Goal: Information Seeking & Learning: Check status

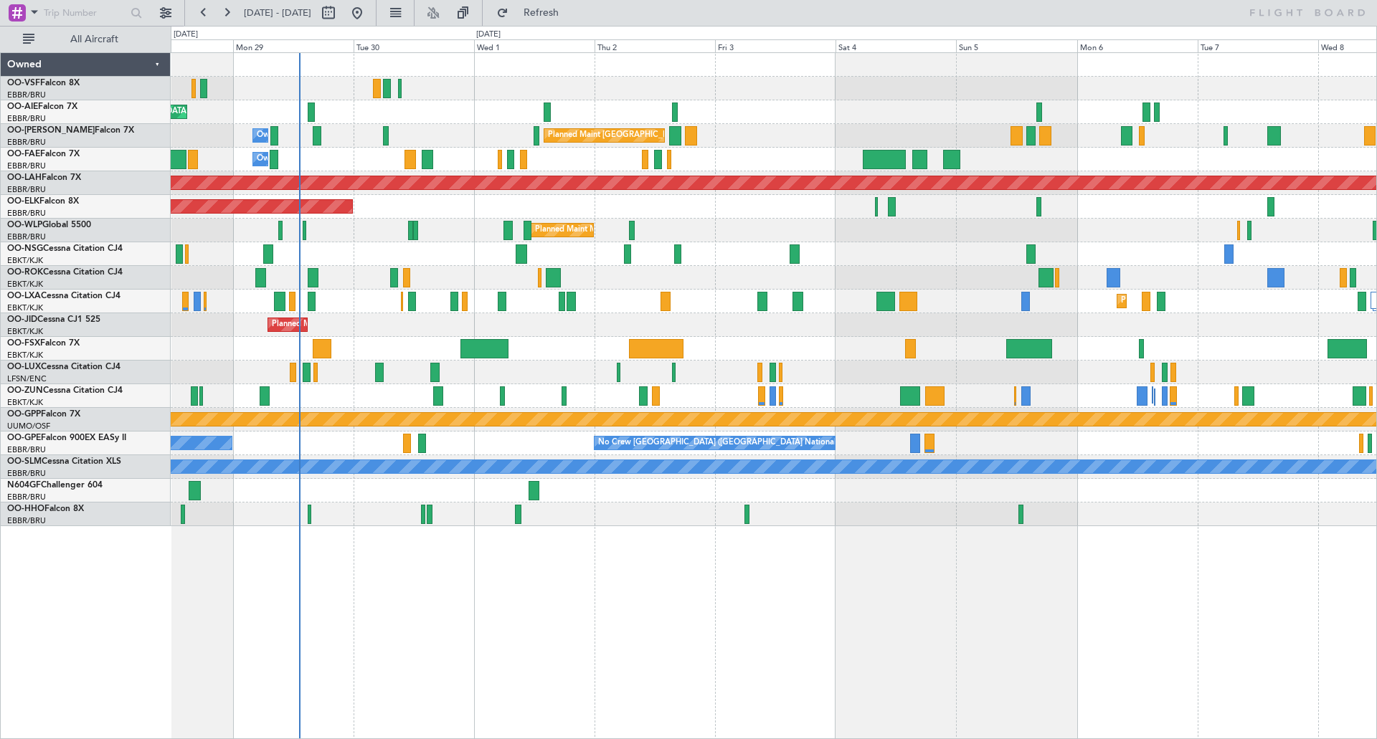
click at [594, 92] on div at bounding box center [774, 89] width 1206 height 24
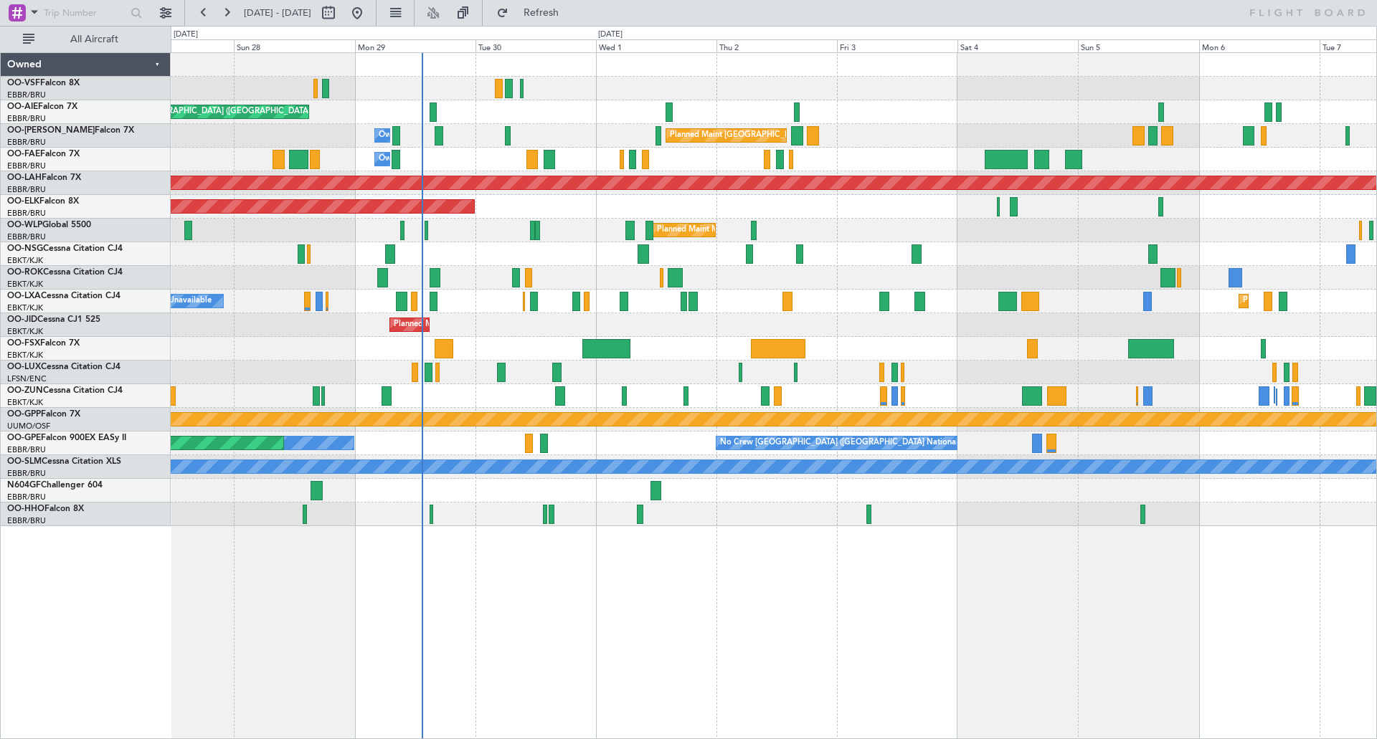
click at [856, 229] on div "Planned Maint Milan (Linate)" at bounding box center [774, 231] width 1206 height 24
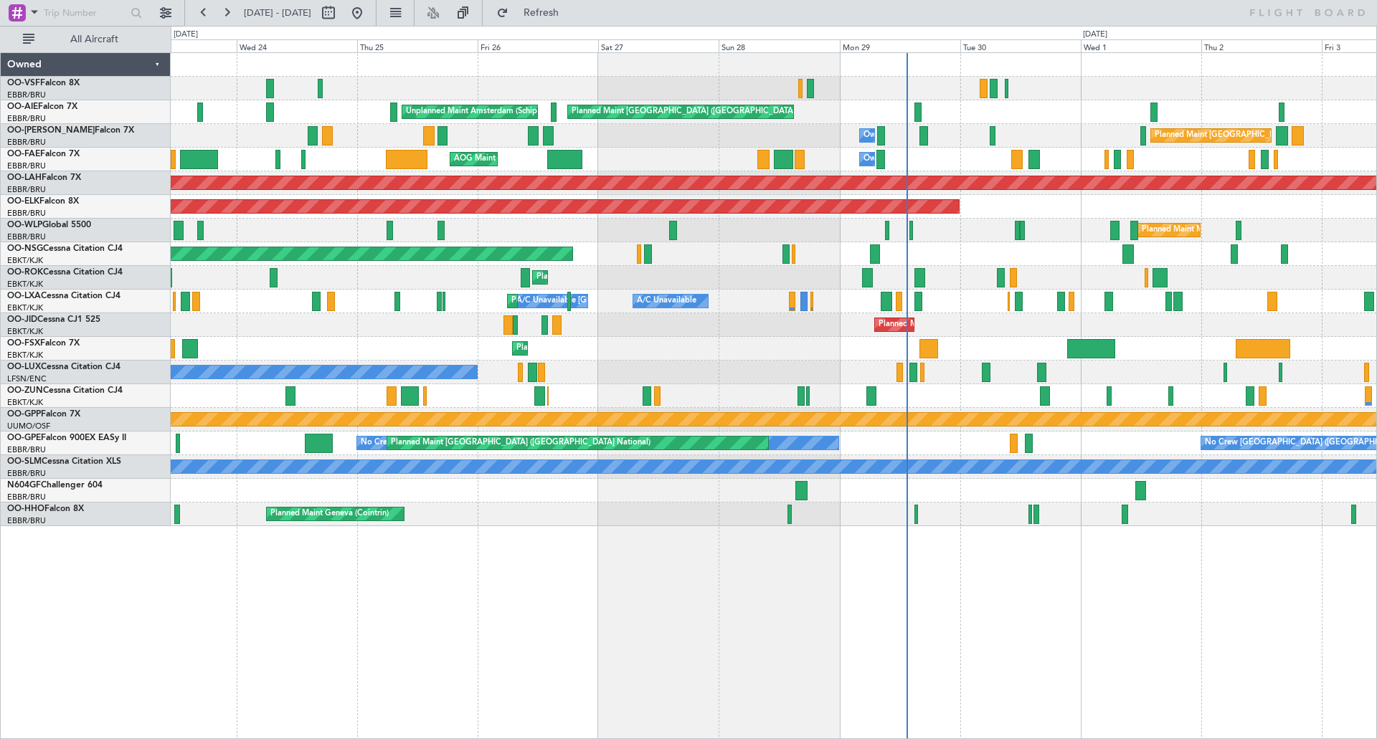
click at [727, 246] on div "Planned Maint [GEOGRAPHIC_DATA] ([GEOGRAPHIC_DATA]) Unplanned Maint Amsterdam (…" at bounding box center [774, 289] width 1206 height 473
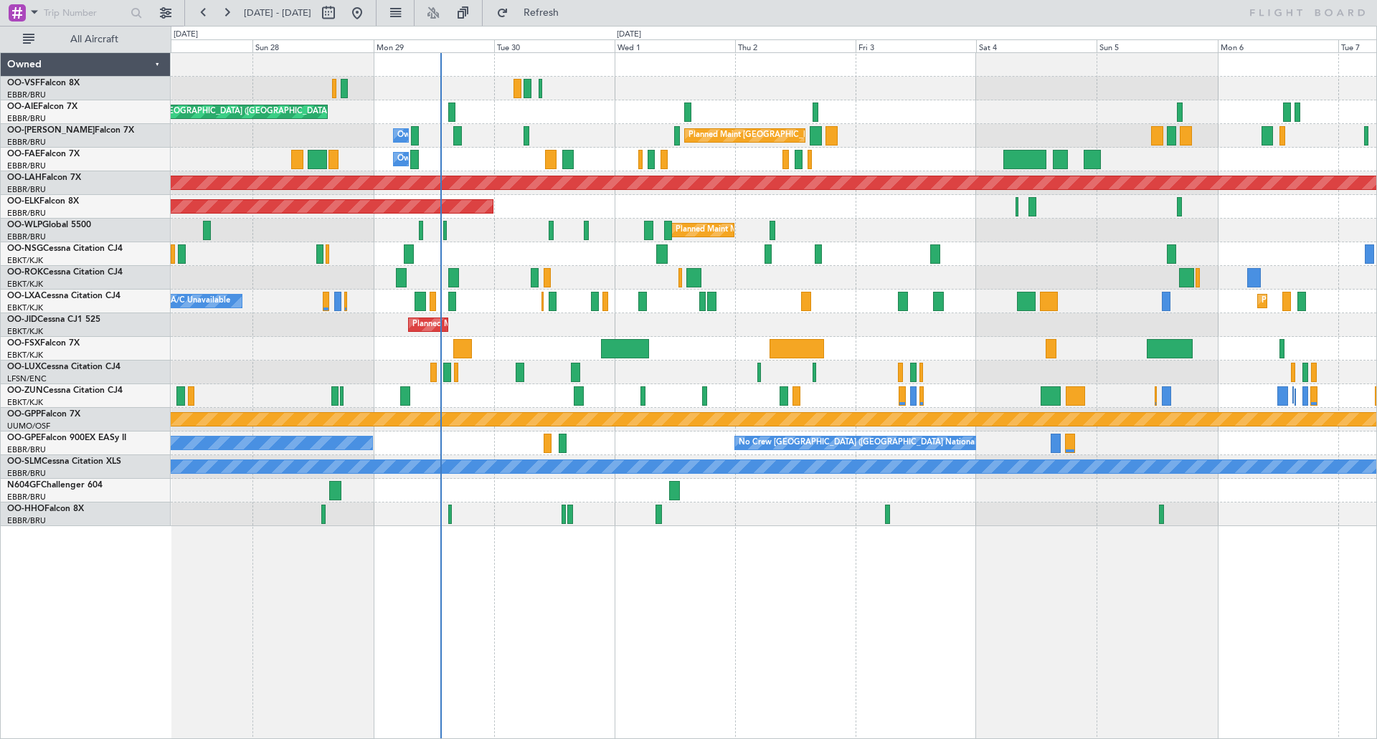
click at [698, 212] on div "Planned Maint Kortrijk-[GEOGRAPHIC_DATA]" at bounding box center [774, 207] width 1206 height 24
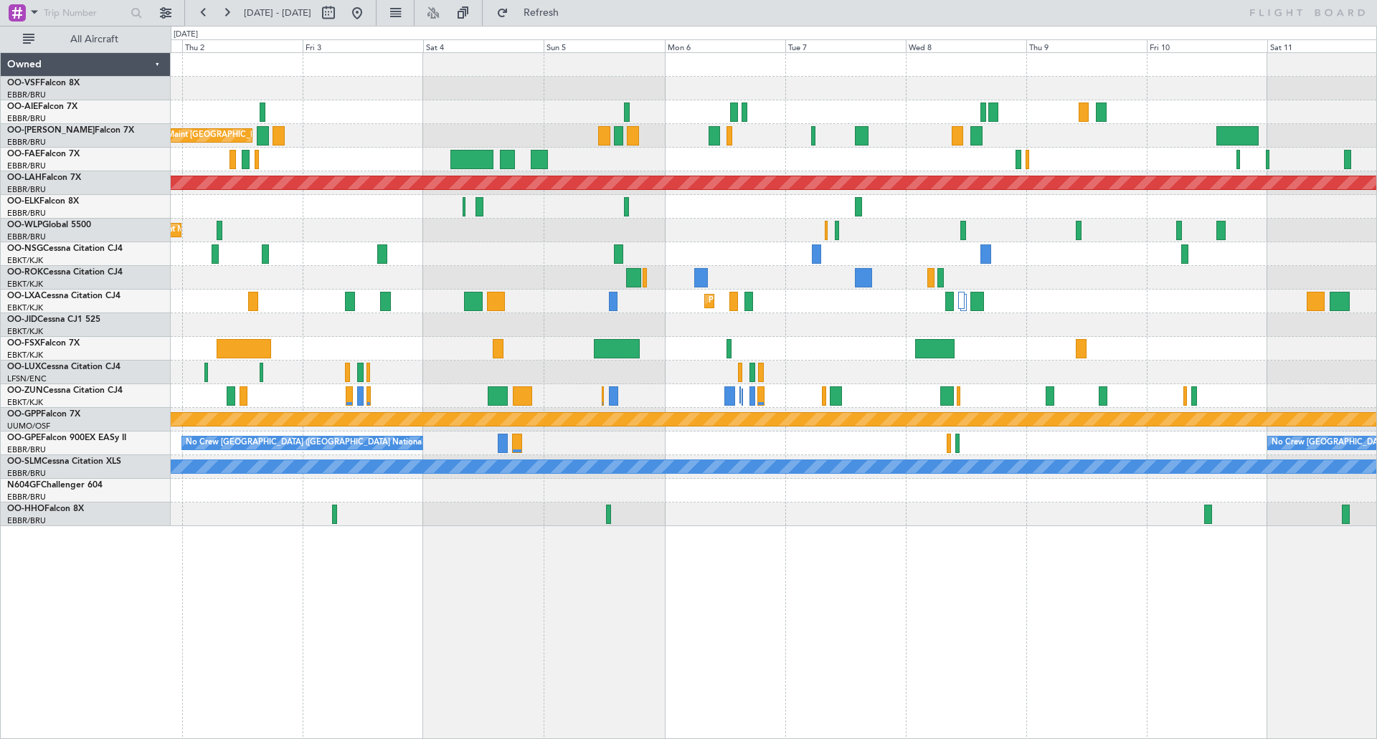
click at [655, 166] on div "Owner Melsbroek Air Base" at bounding box center [774, 160] width 1206 height 24
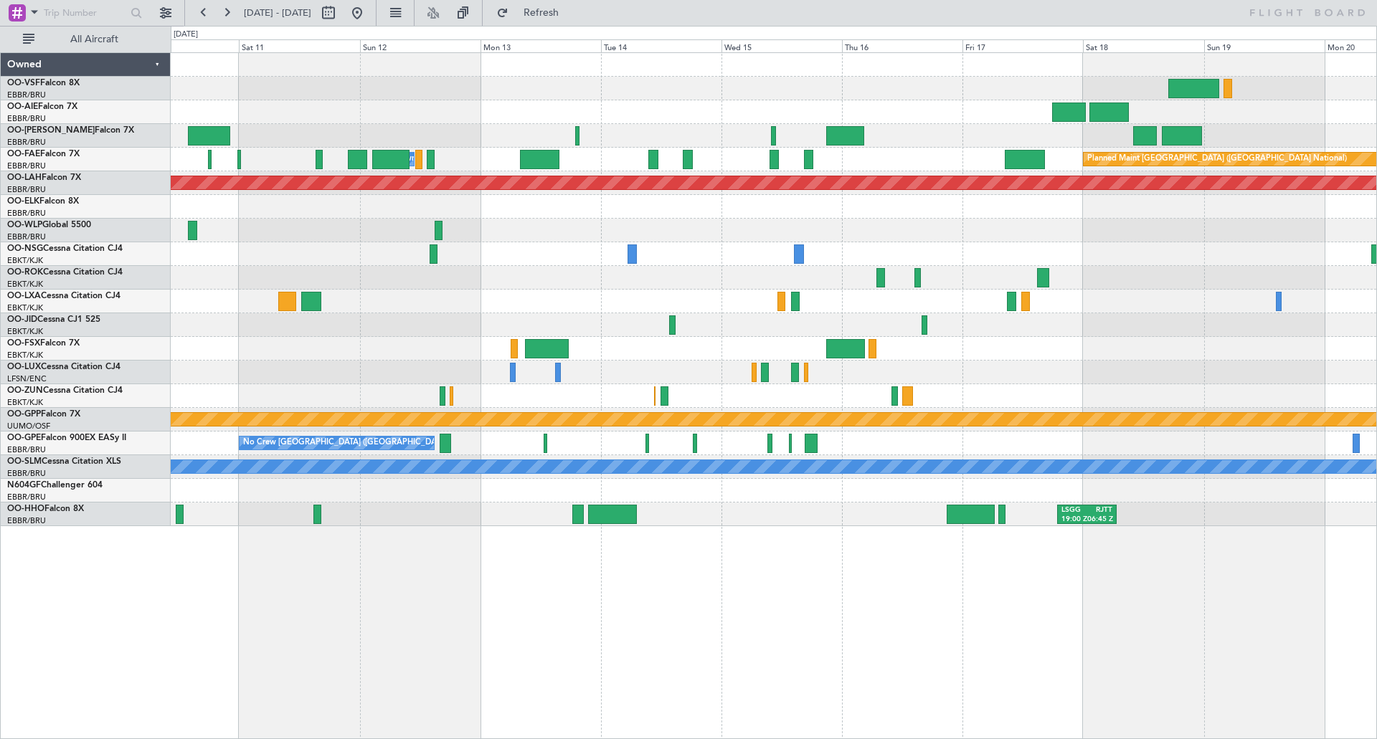
click at [333, 167] on div "Owner Melsbroek Air Base Planned Maint [GEOGRAPHIC_DATA] ([GEOGRAPHIC_DATA])" at bounding box center [774, 160] width 1206 height 24
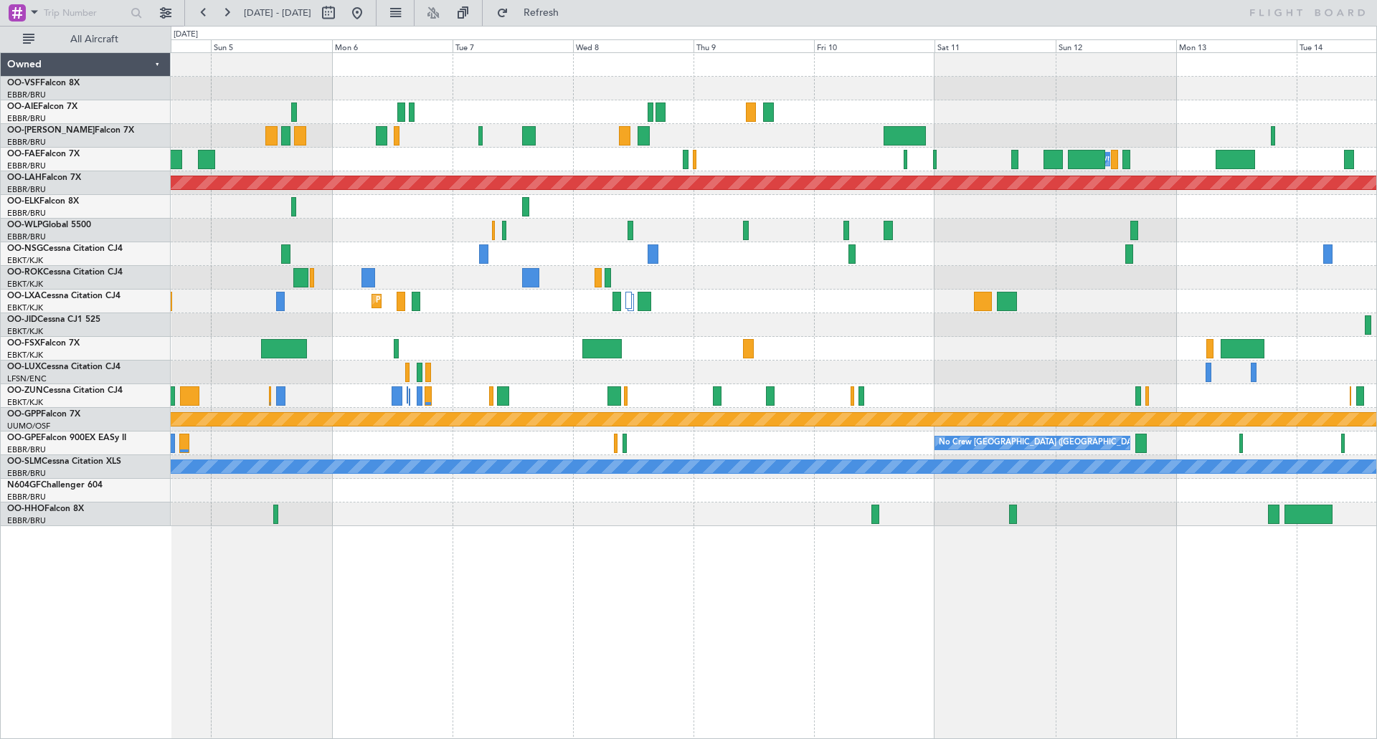
click at [1116, 319] on div "Planned Maint [GEOGRAPHIC_DATA] ([GEOGRAPHIC_DATA] National) Owner [GEOGRAPHIC_…" at bounding box center [774, 289] width 1206 height 473
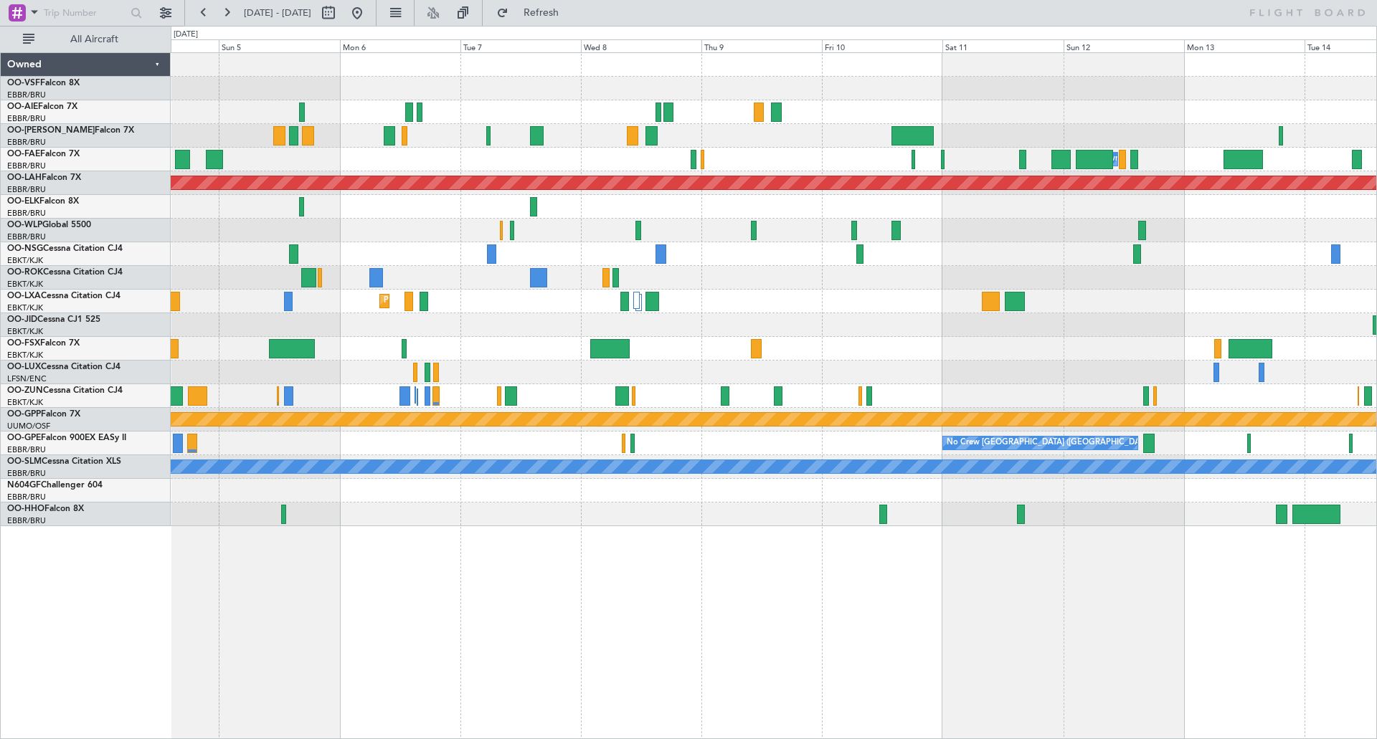
click at [394, 159] on div "Owner Melsbroek Air Base" at bounding box center [774, 160] width 1206 height 24
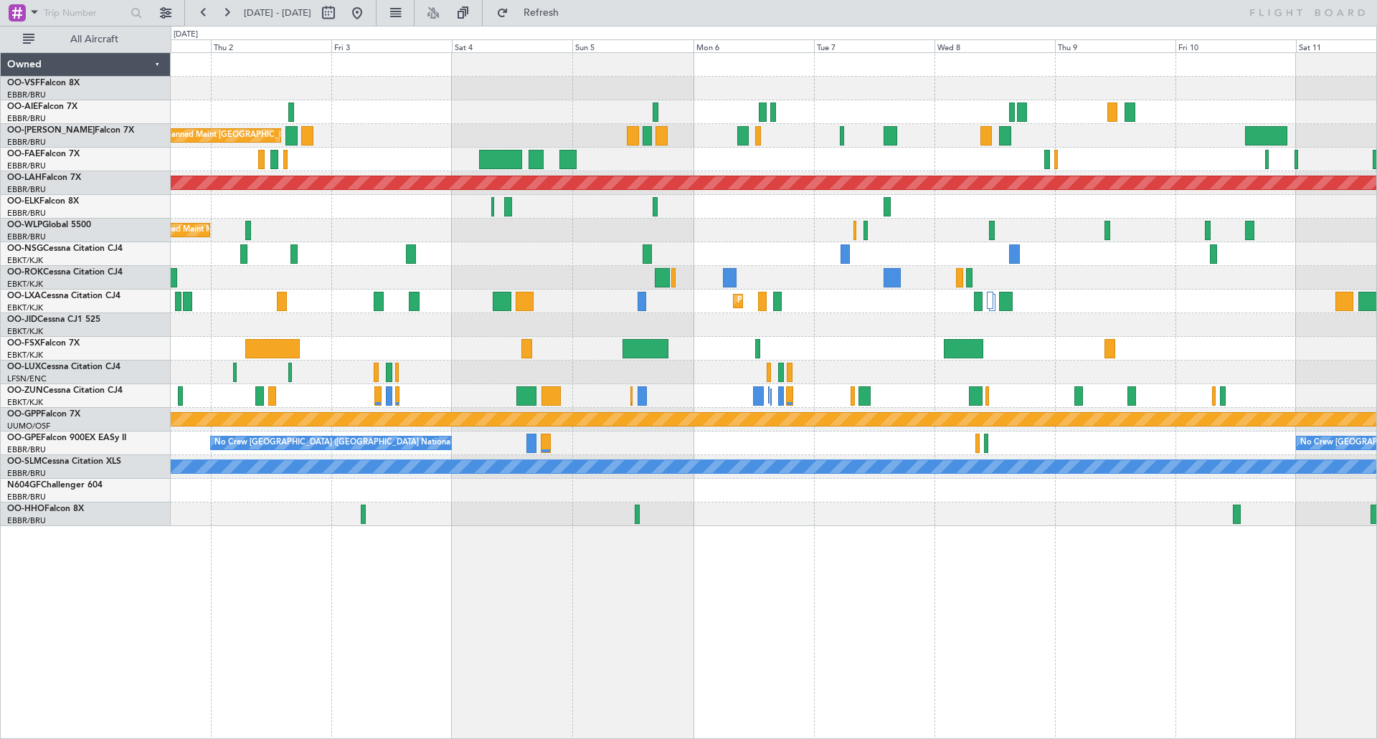
click at [724, 169] on div "Owner Melsbroek Air Base Owner [GEOGRAPHIC_DATA]" at bounding box center [774, 160] width 1206 height 24
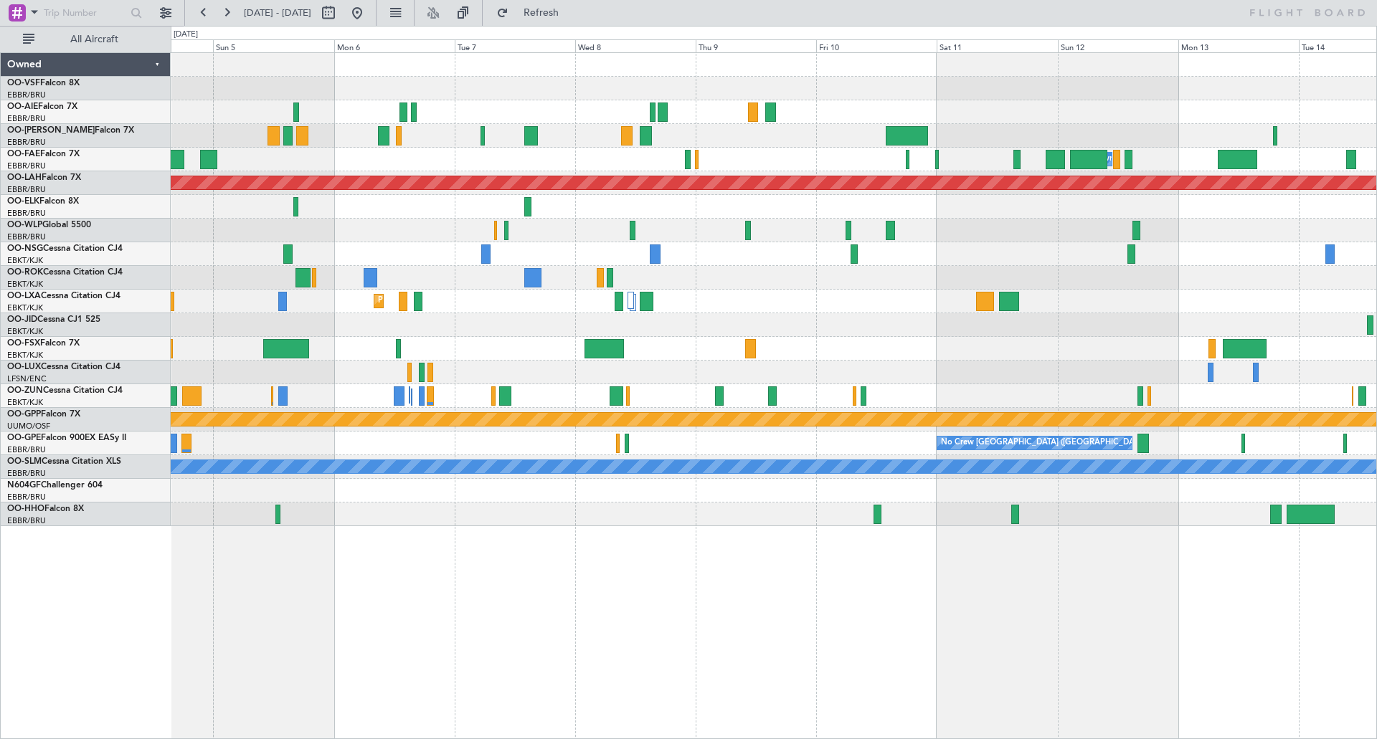
click at [764, 144] on div "Planned Maint [GEOGRAPHIC_DATA] ([GEOGRAPHIC_DATA] National)" at bounding box center [774, 136] width 1206 height 24
